Goal: Information Seeking & Learning: Learn about a topic

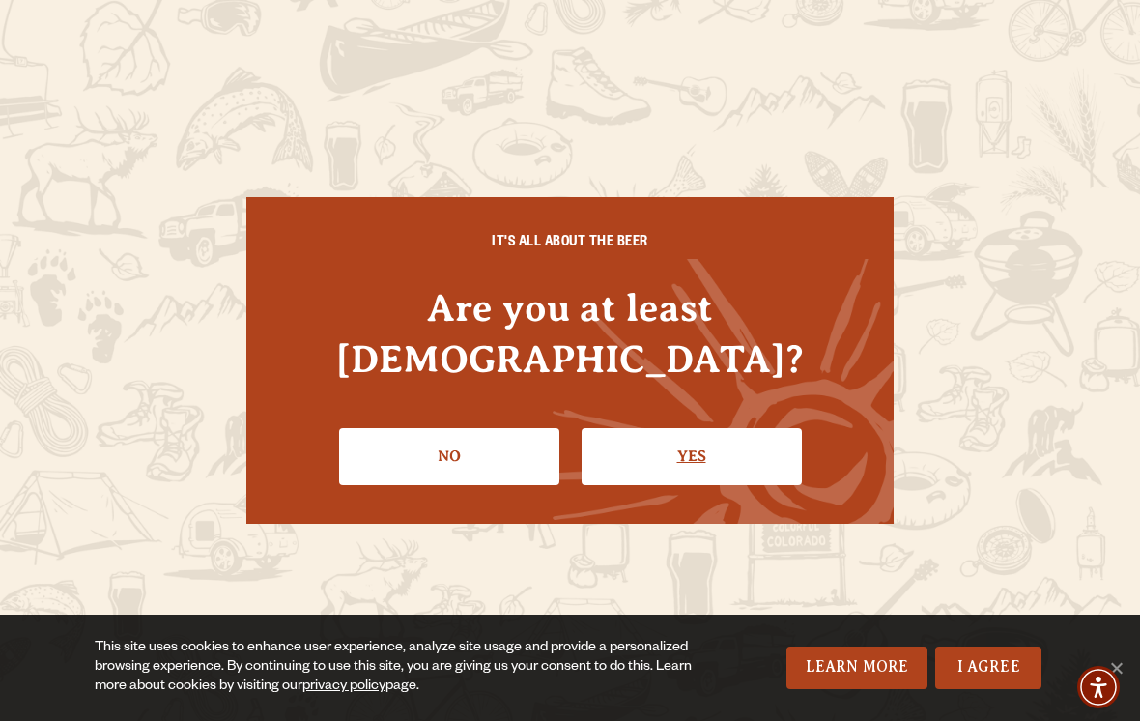
click at [759, 438] on link "Yes" at bounding box center [692, 456] width 220 height 56
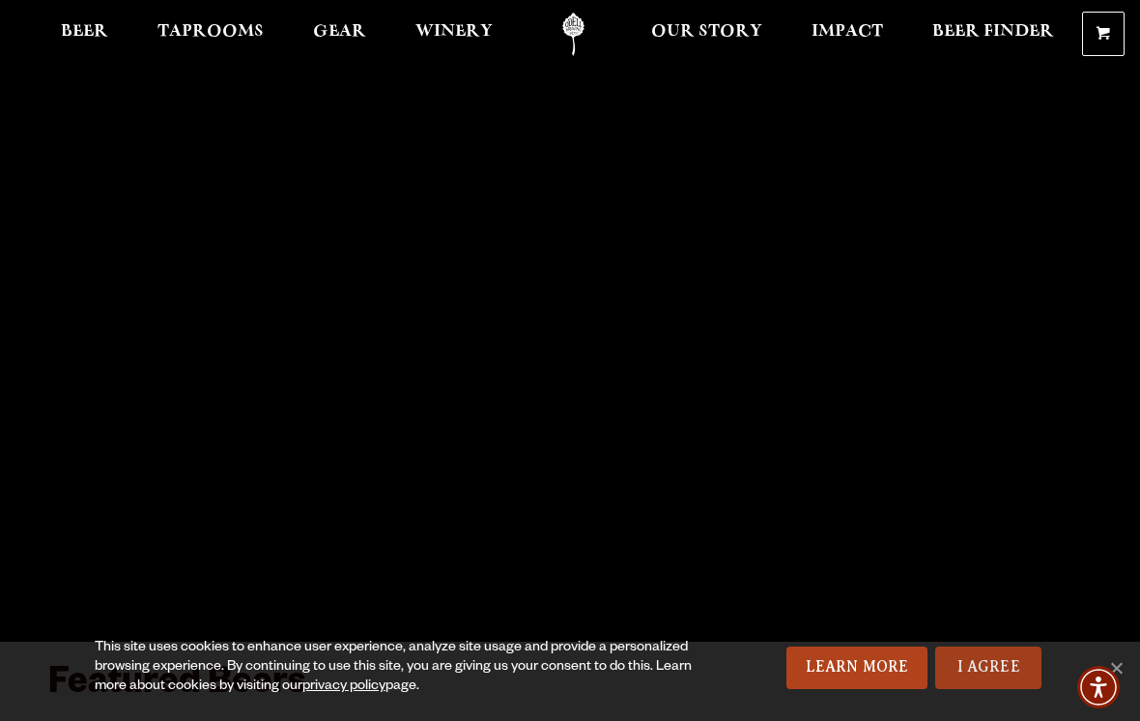
click at [1001, 667] on link "I Agree" at bounding box center [988, 667] width 106 height 43
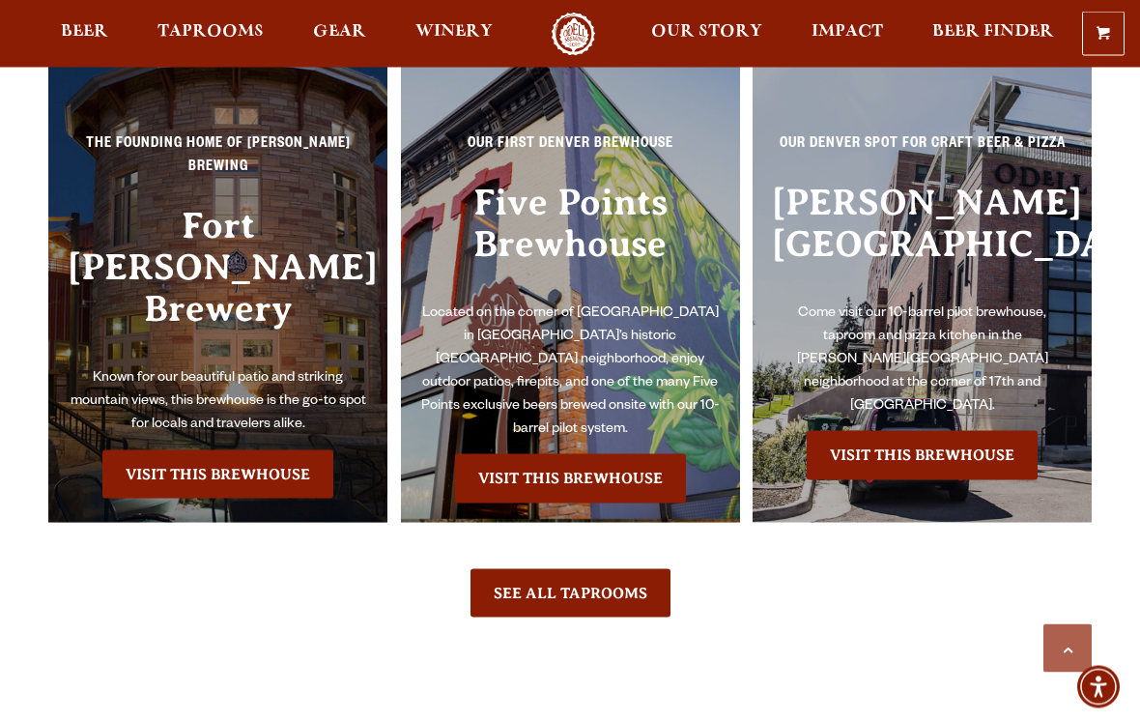
scroll to position [3887, 0]
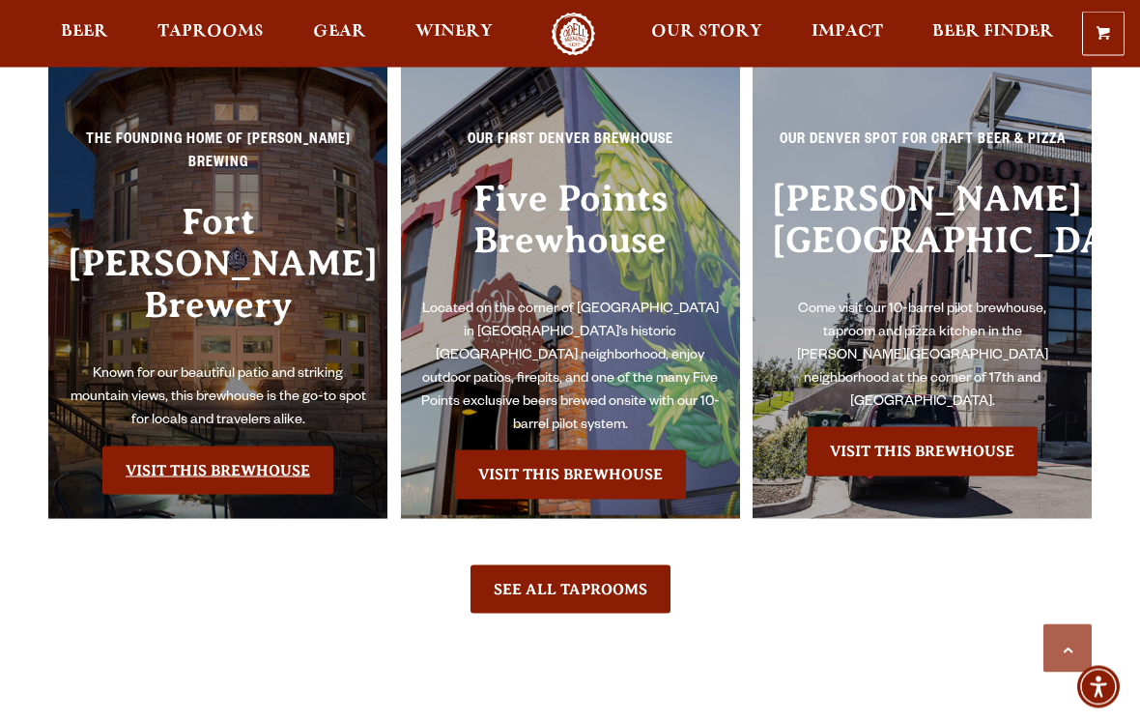
click at [223, 446] on link "Visit this Brewhouse" at bounding box center [217, 470] width 231 height 48
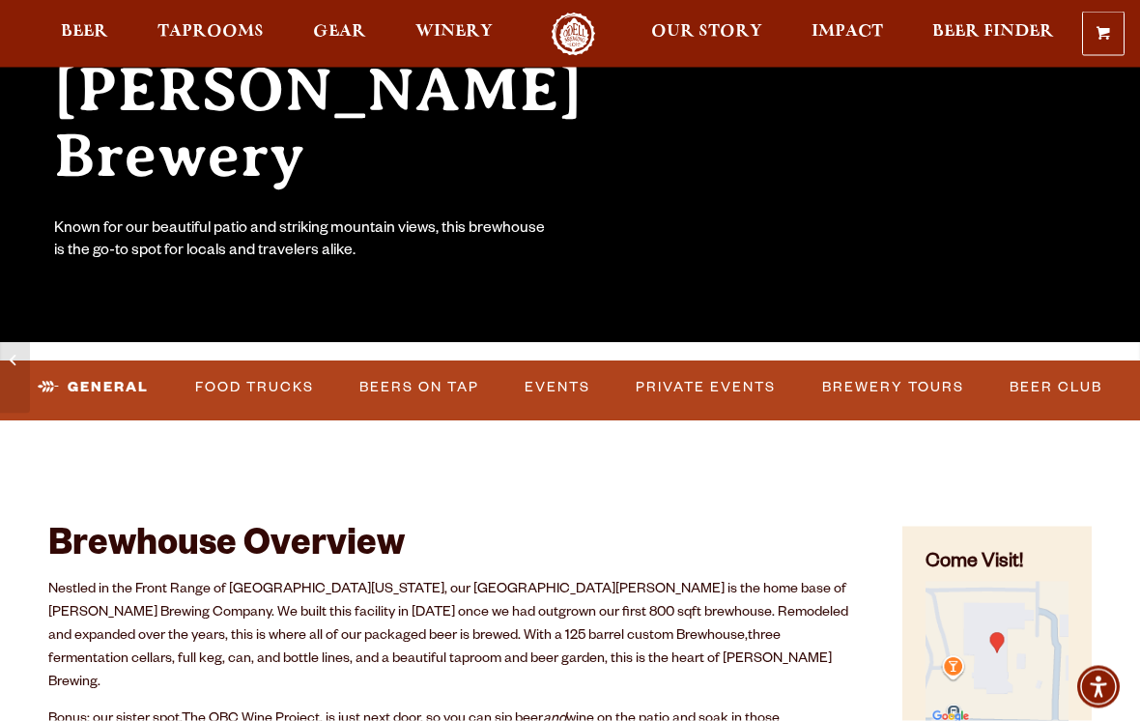
scroll to position [301, 0]
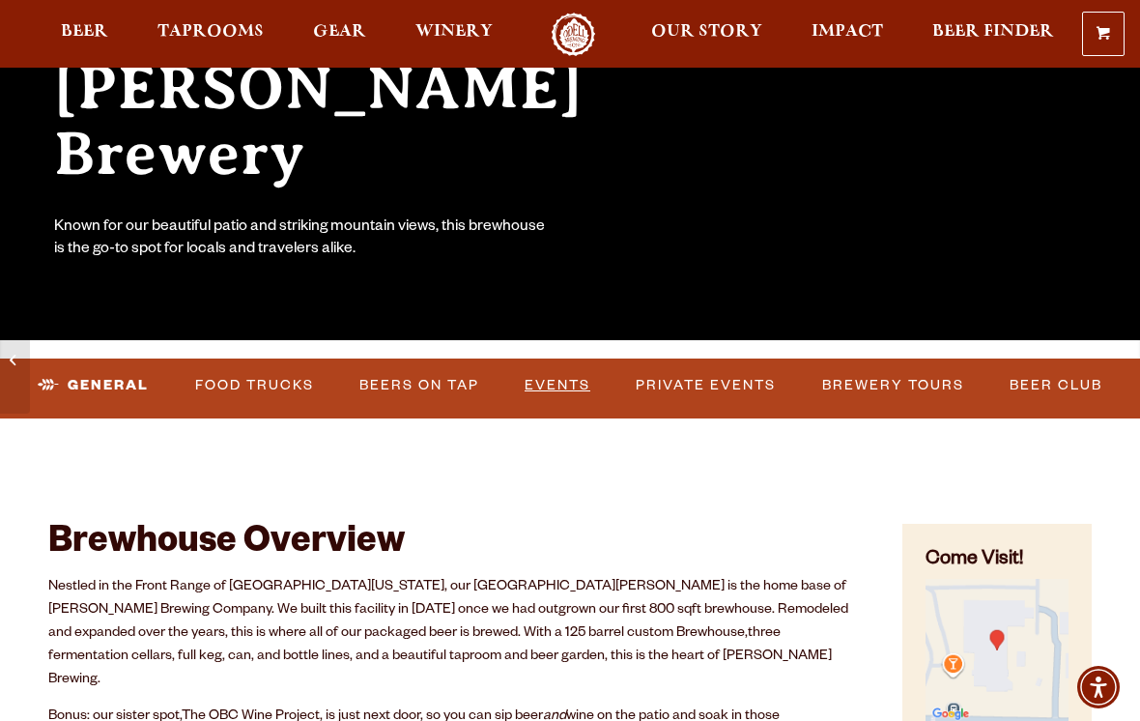
click at [575, 399] on link "Events" at bounding box center [557, 385] width 81 height 44
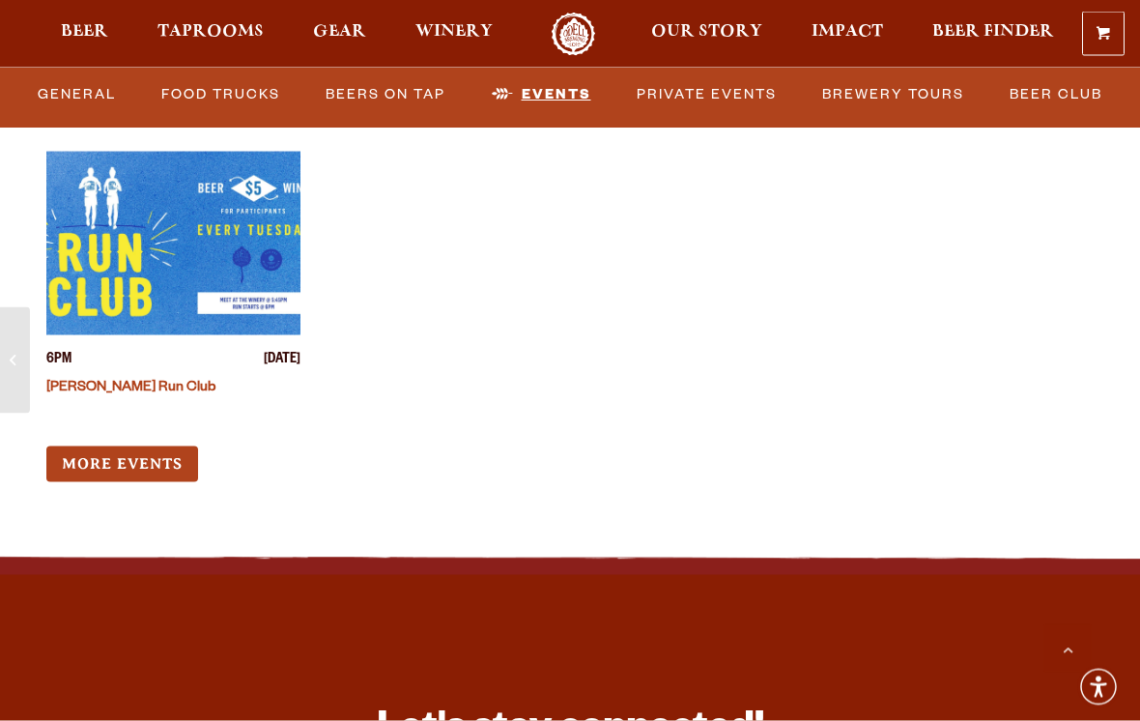
scroll to position [7715, 0]
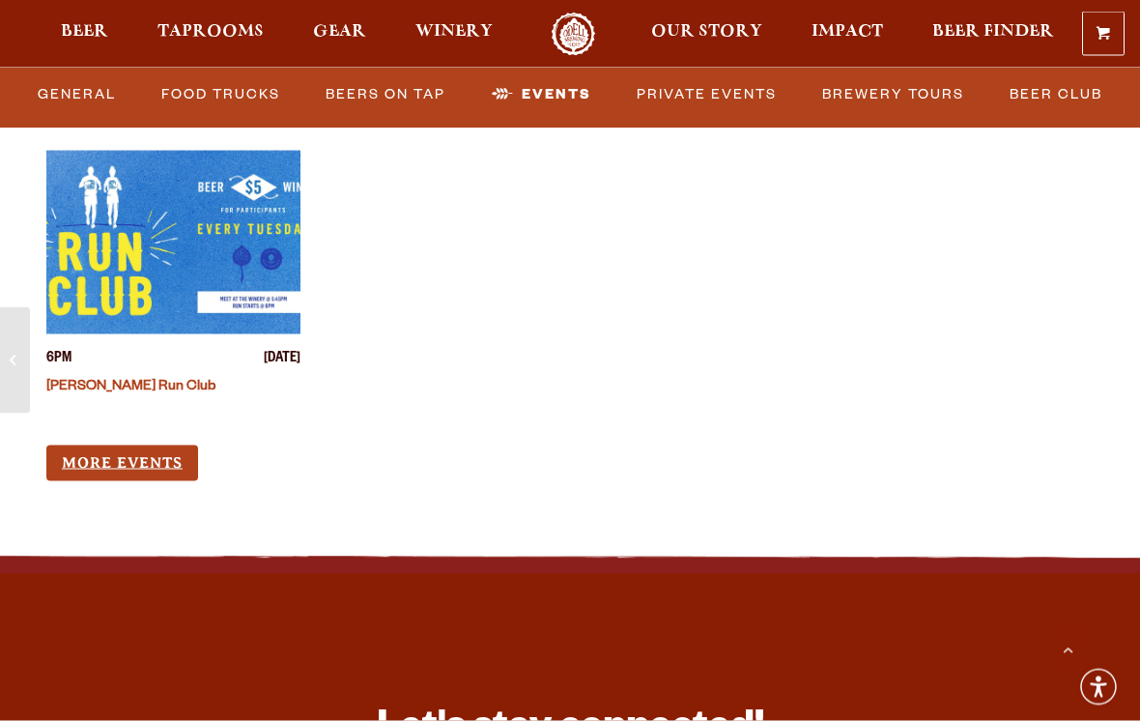
click at [168, 445] on link "More Events" at bounding box center [122, 463] width 152 height 36
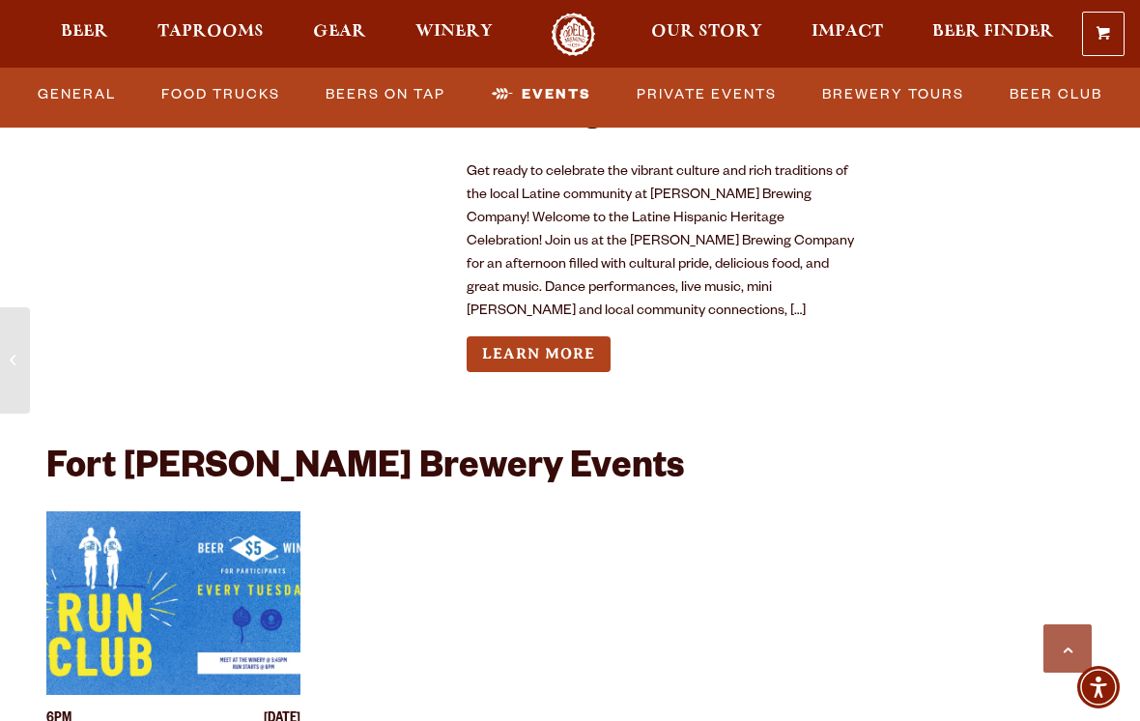
scroll to position [7354, 0]
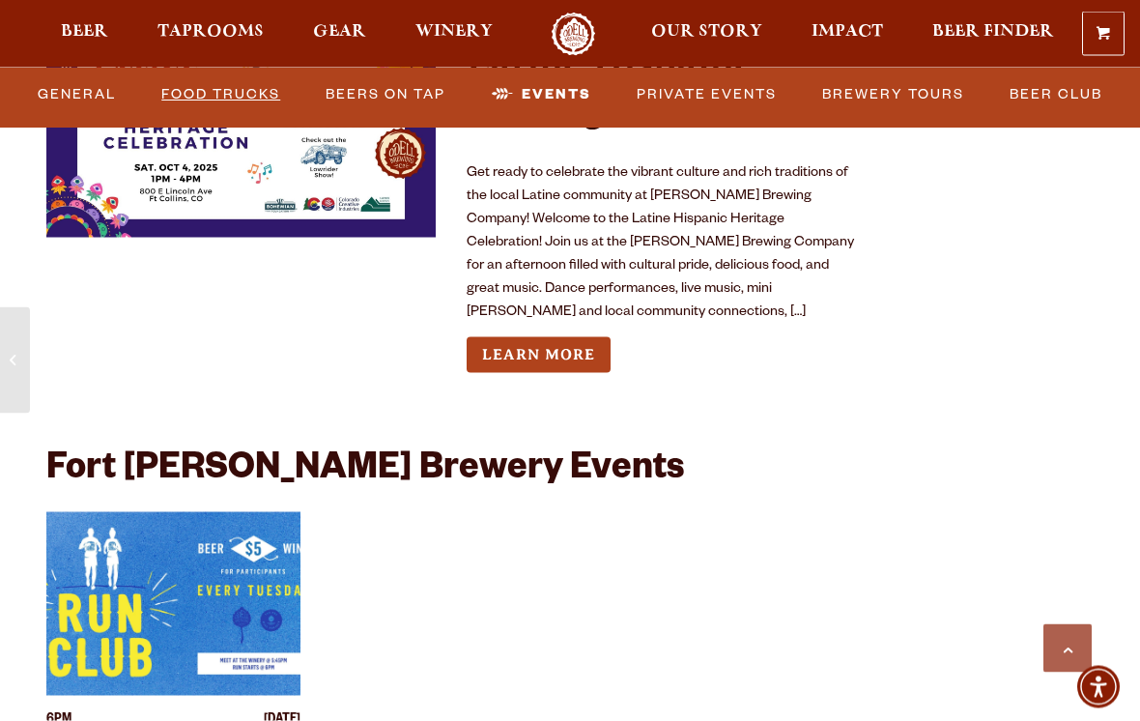
click at [193, 94] on link "Food Trucks" at bounding box center [221, 94] width 134 height 44
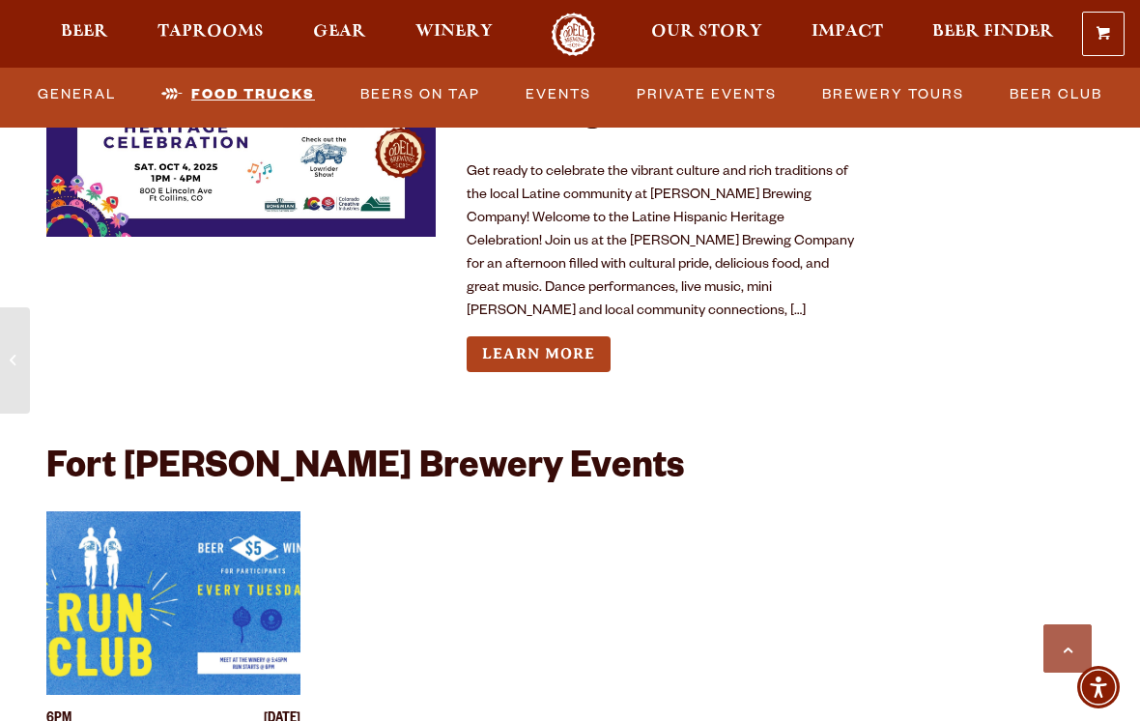
click at [217, 92] on link "Food Trucks" at bounding box center [238, 94] width 169 height 44
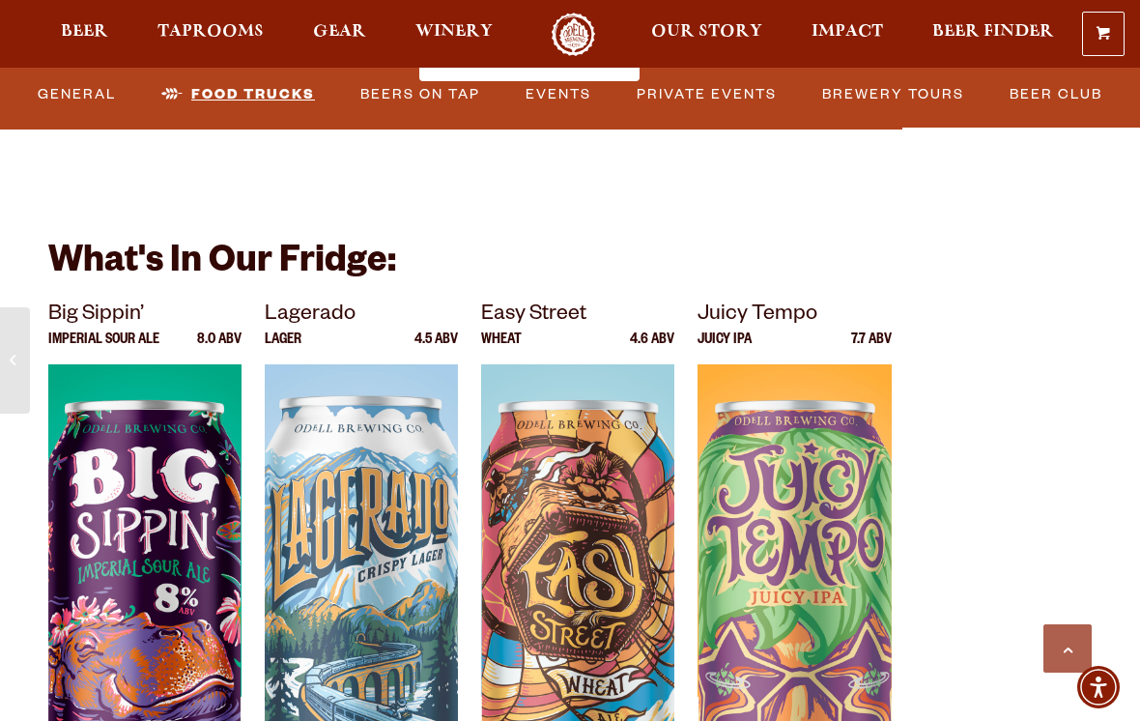
scroll to position [6353, 0]
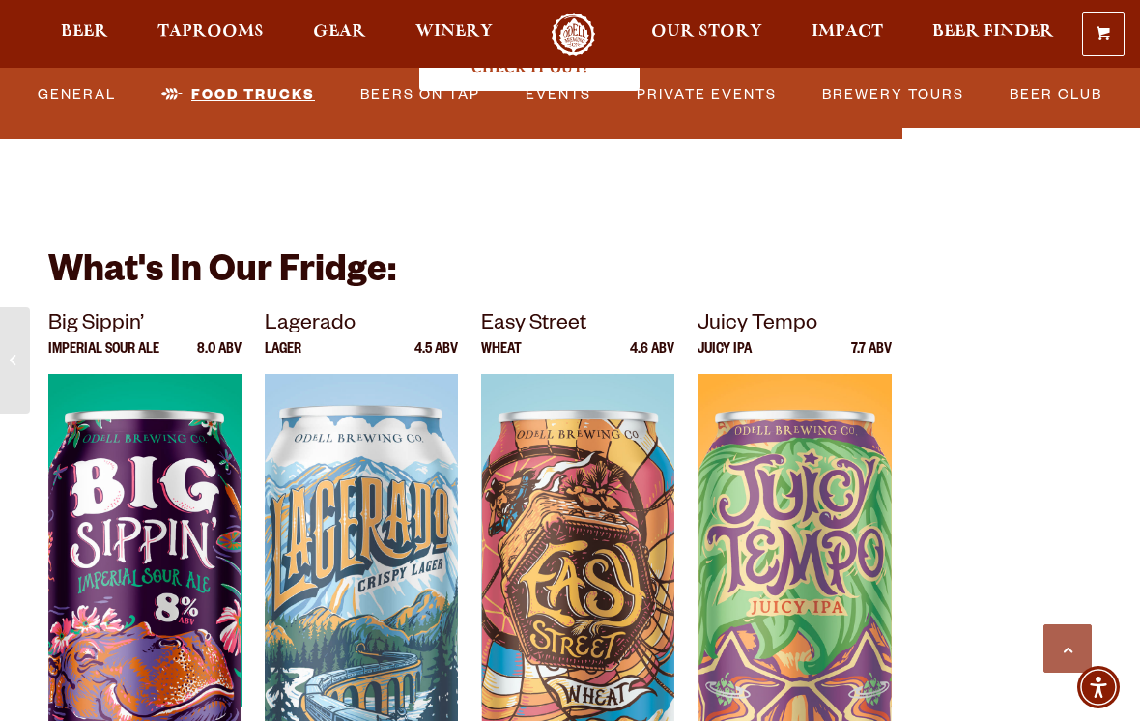
click at [215, 87] on link "Food Trucks" at bounding box center [238, 94] width 169 height 44
click at [233, 98] on link "Food Trucks" at bounding box center [238, 94] width 169 height 44
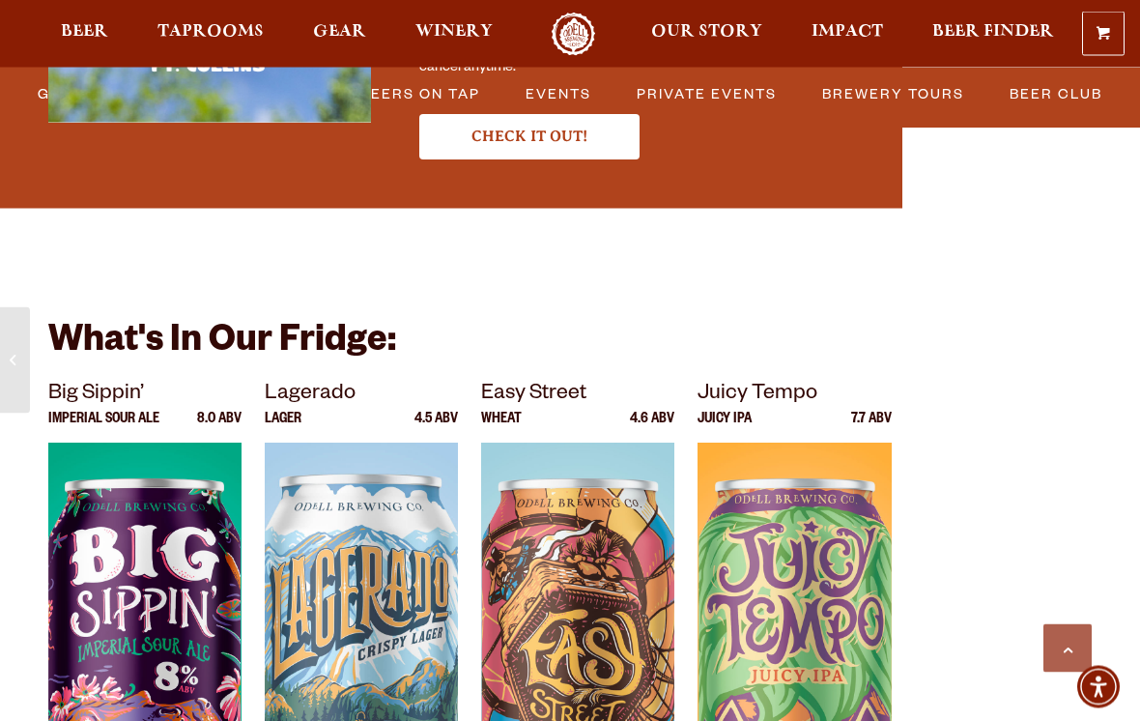
scroll to position [6284, 0]
